Goal: Task Accomplishment & Management: Manage account settings

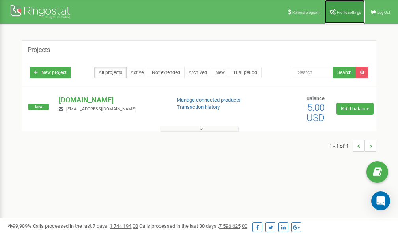
click at [349, 12] on span "Profile settings" at bounding box center [349, 12] width 24 height 4
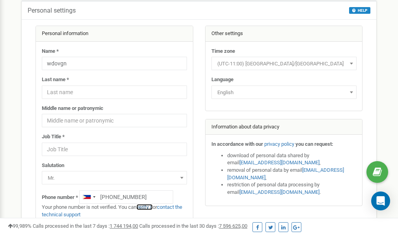
click at [147, 207] on link "verify it" at bounding box center [145, 207] width 16 height 6
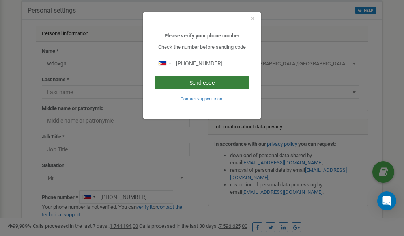
click at [206, 83] on button "Send code" at bounding box center [202, 82] width 94 height 13
